Goal: Navigation & Orientation: Find specific page/section

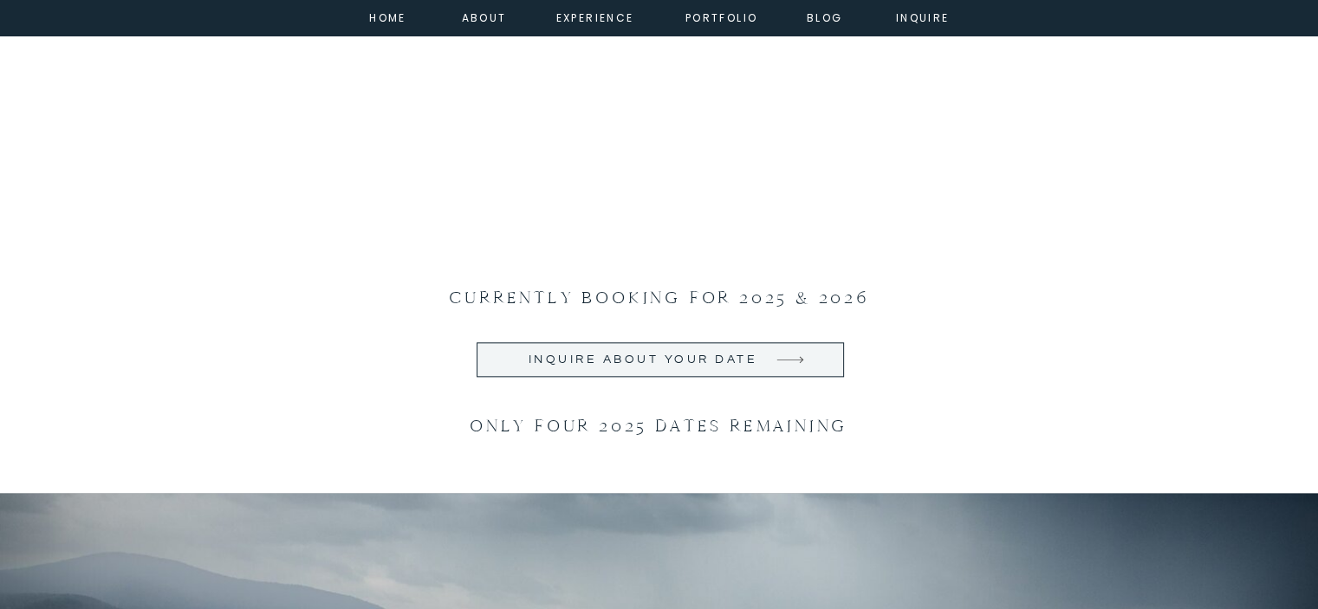
scroll to position [1920, 0]
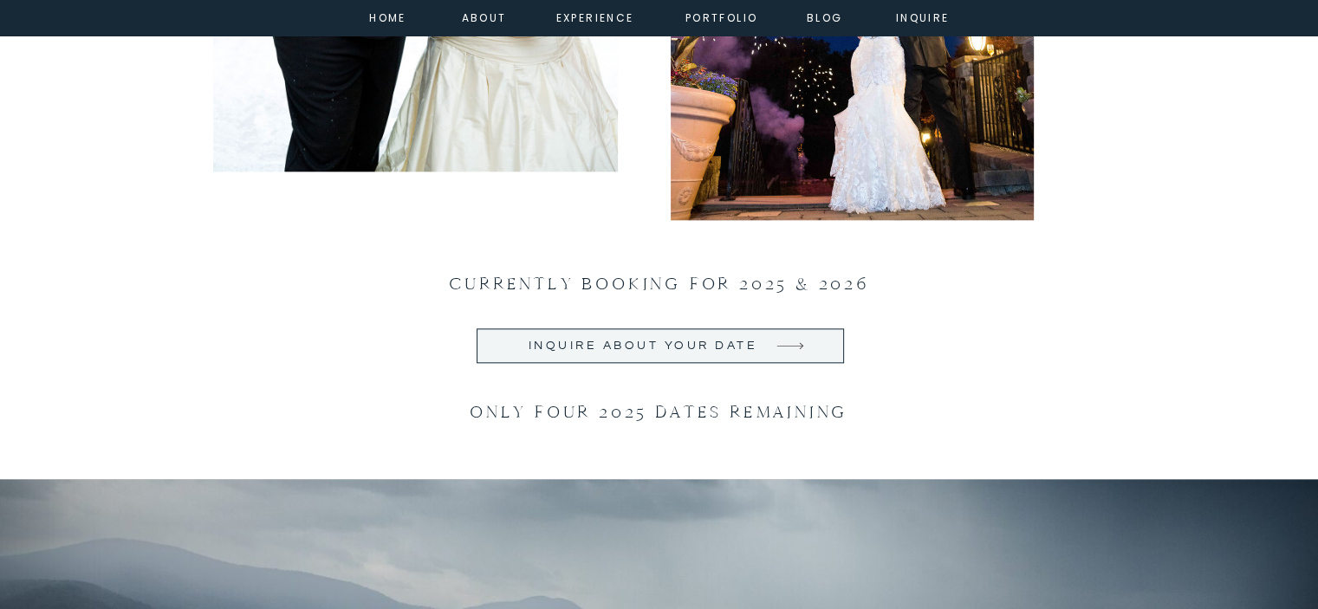
click at [733, 338] on h2 "Inquire about your date" at bounding box center [643, 345] width 240 height 17
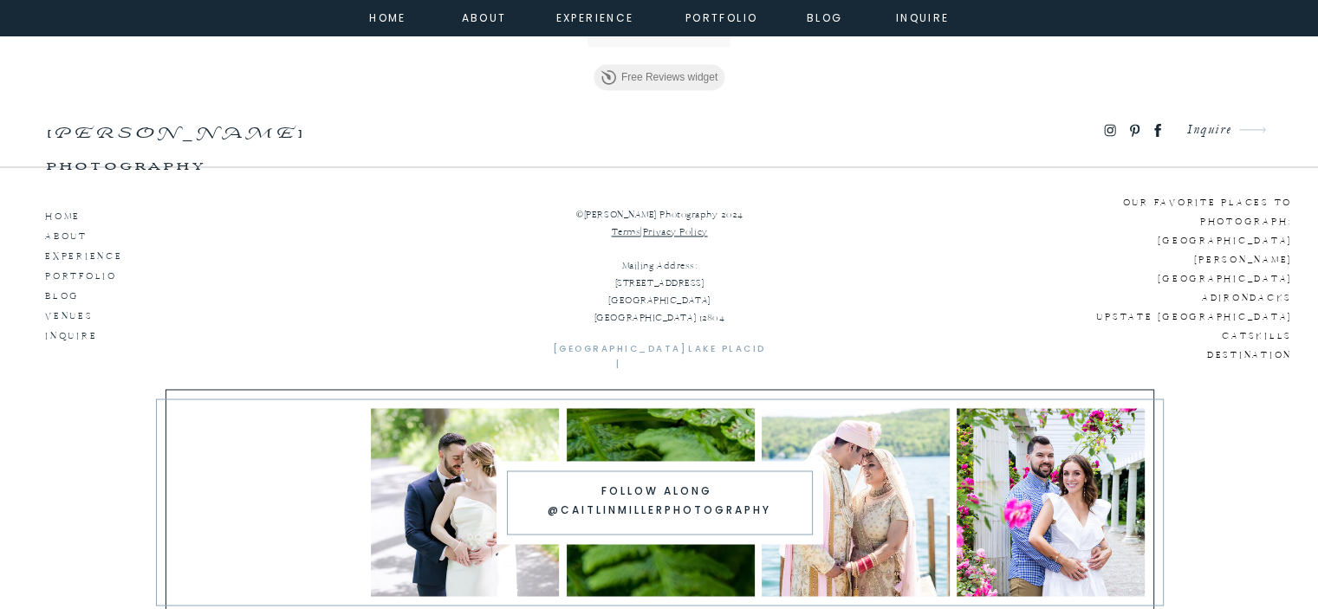
scroll to position [2841, 0]
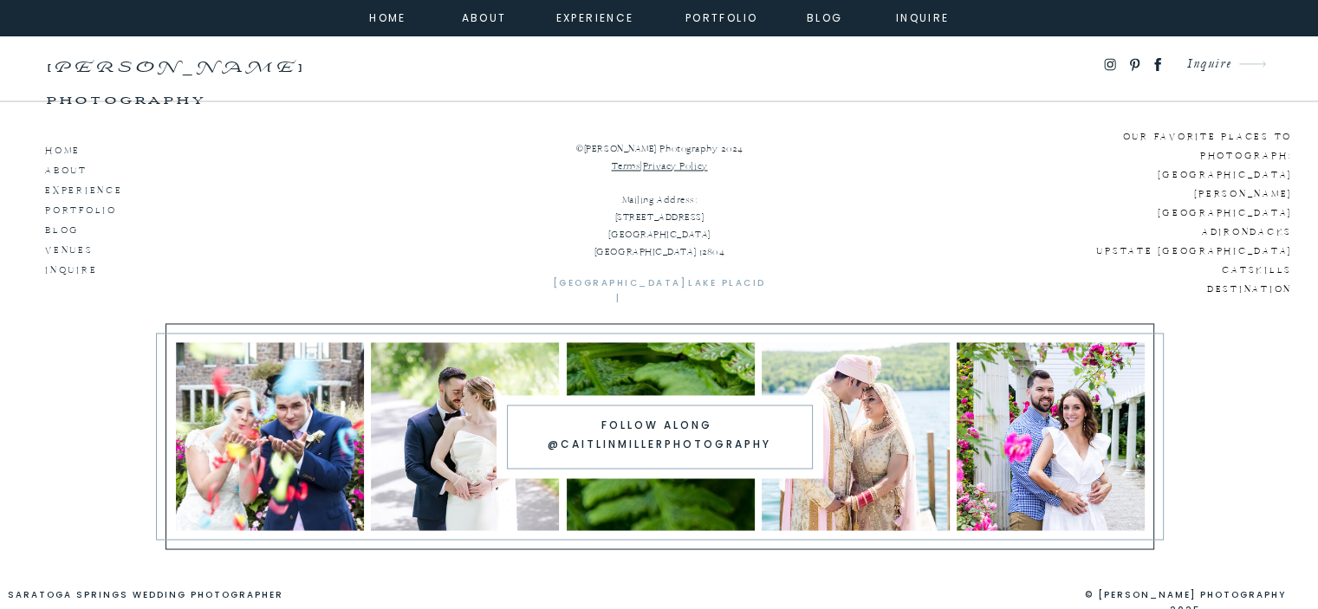
click at [66, 165] on p "ABOUT" at bounding box center [94, 168] width 99 height 16
click at [483, 13] on nav "about" at bounding box center [481, 17] width 39 height 16
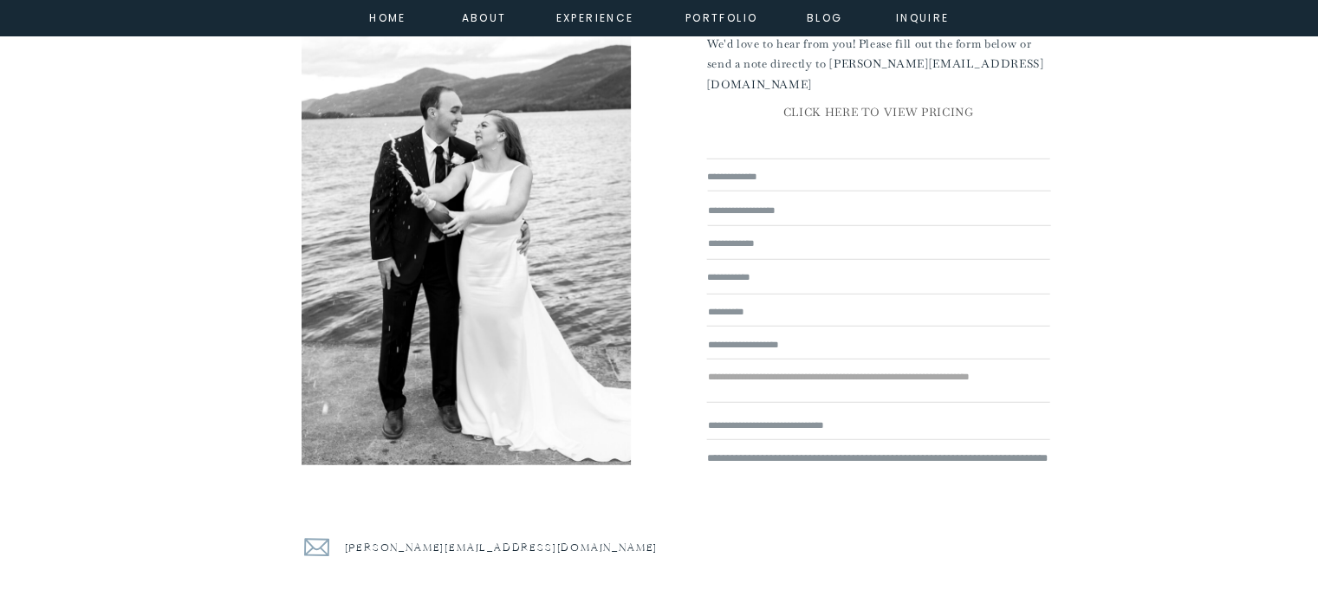
scroll to position [4285, 0]
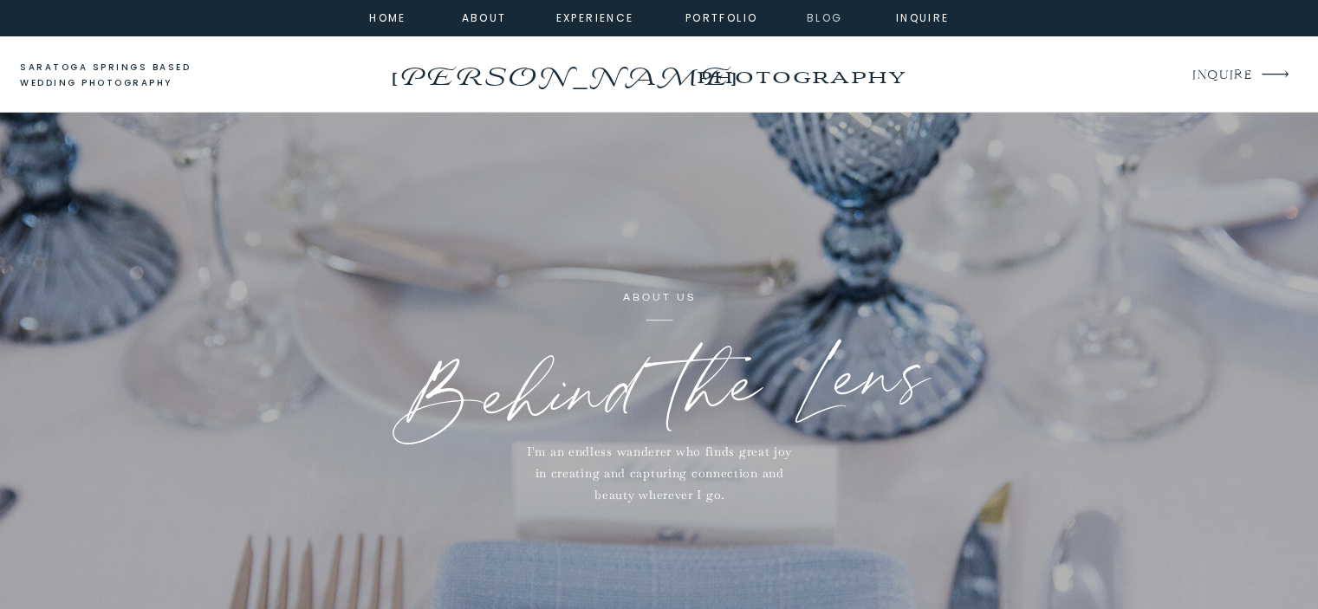
click at [821, 14] on nav "Blog" at bounding box center [824, 17] width 62 height 16
